Goal: Browse casually: Explore the website without a specific task or goal

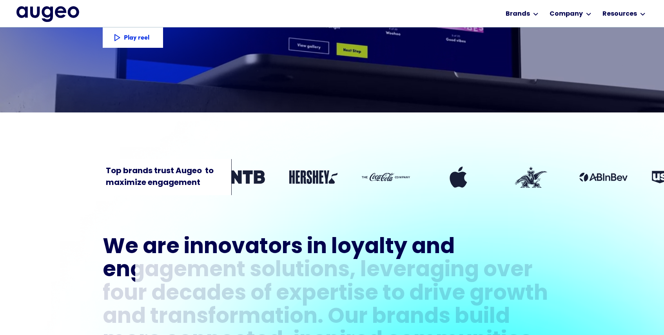
scroll to position [194, 0]
